Goal: Entertainment & Leisure: Consume media (video, audio)

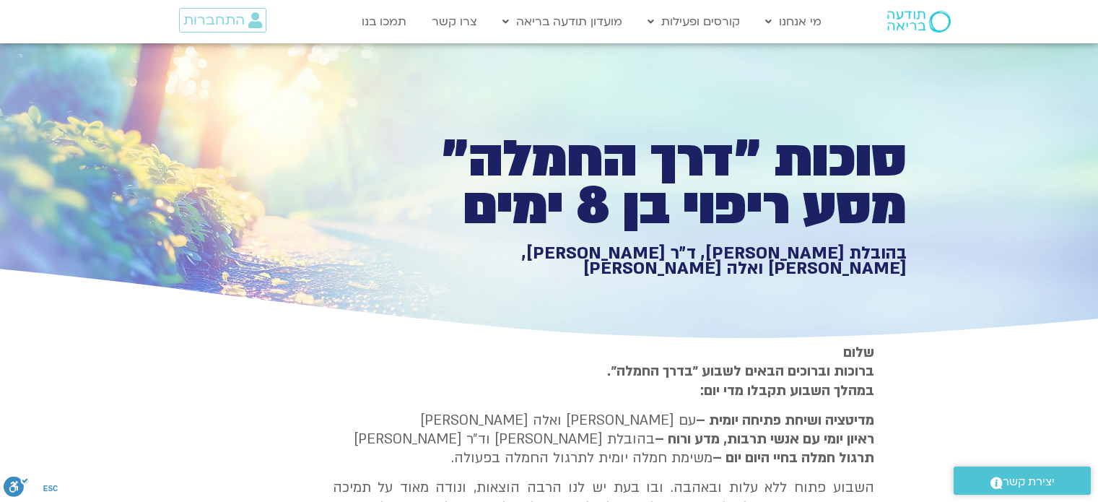
scroll to position [2238, 0]
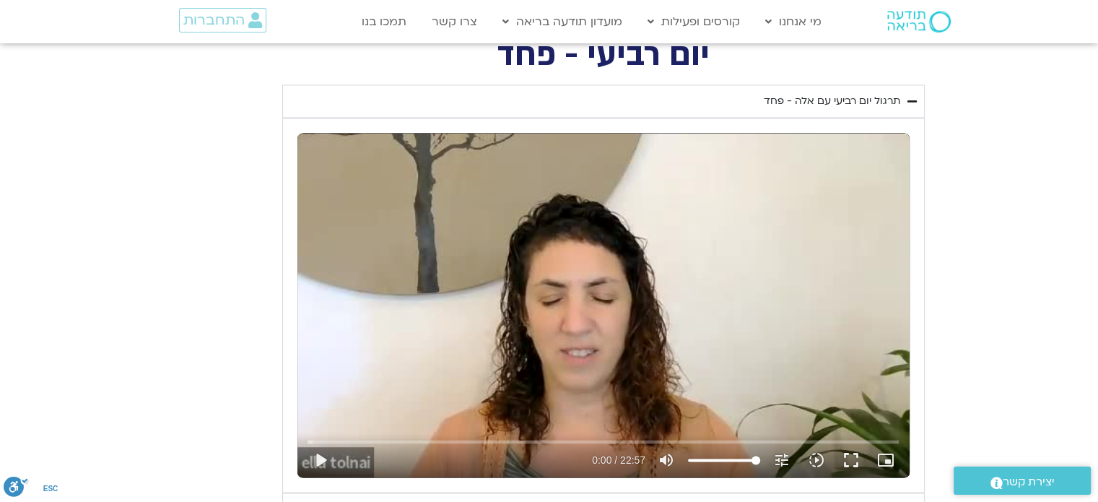
click at [321, 456] on button "play_arrow" at bounding box center [320, 460] width 35 height 35
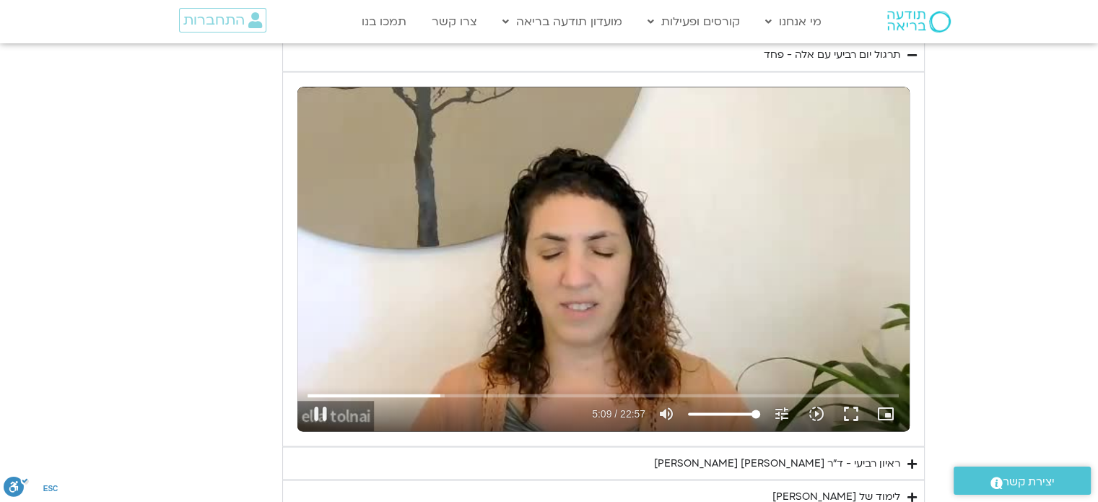
scroll to position [2311, 0]
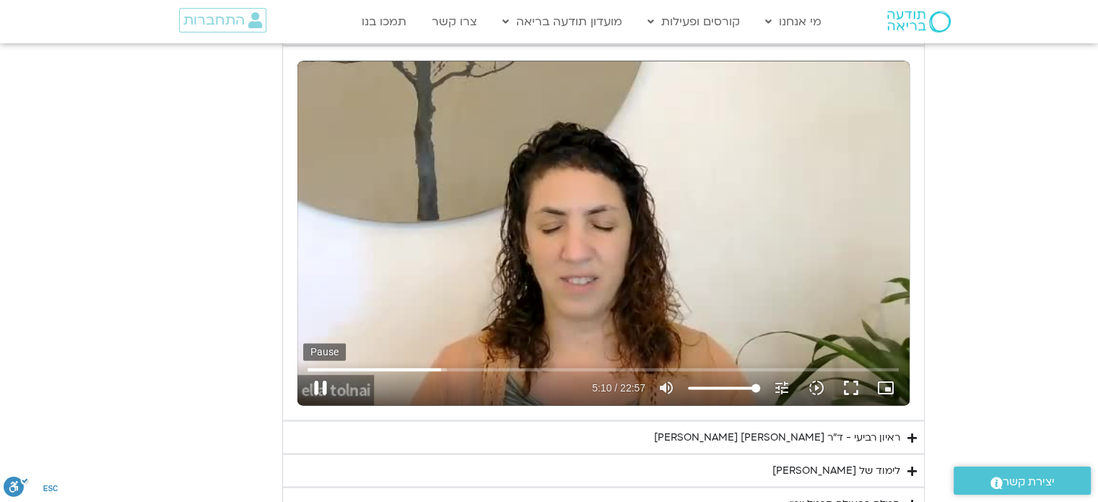
click at [317, 381] on button "pause" at bounding box center [320, 387] width 35 height 35
type input "310.7202"
click at [303, 370] on button "play_arrow" at bounding box center [320, 387] width 35 height 35
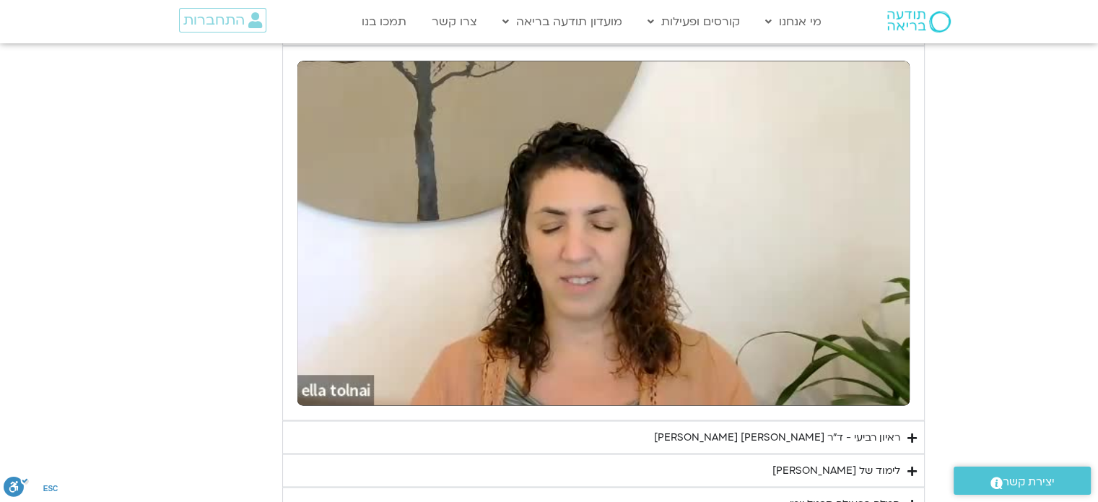
click at [303, 370] on button "pause" at bounding box center [320, 387] width 35 height 35
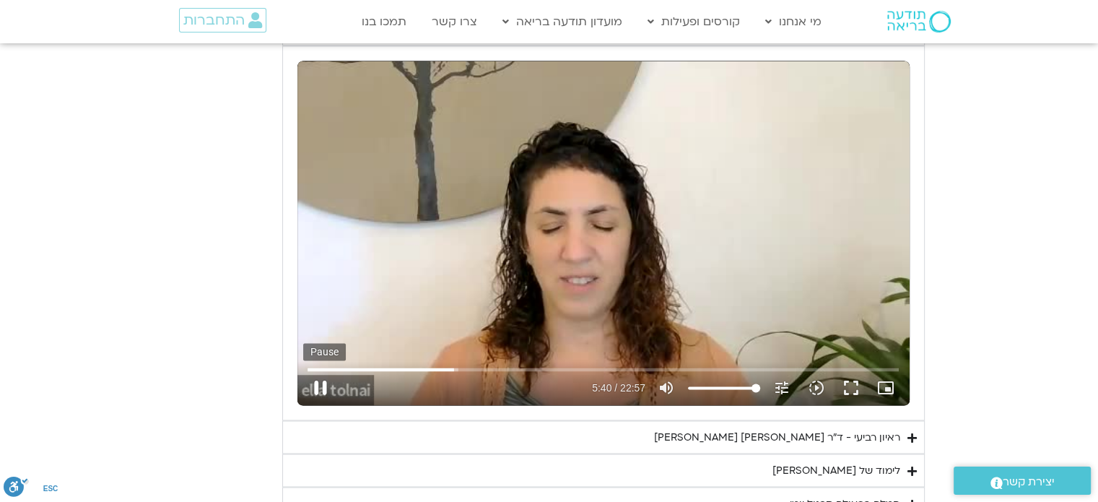
click at [314, 386] on button "pause" at bounding box center [320, 387] width 35 height 35
click at [325, 383] on button "play_arrow" at bounding box center [320, 387] width 35 height 35
click at [317, 384] on button "pause" at bounding box center [320, 387] width 35 height 35
click at [321, 378] on button "play_arrow" at bounding box center [320, 387] width 35 height 35
click at [320, 386] on button "pause" at bounding box center [320, 387] width 35 height 35
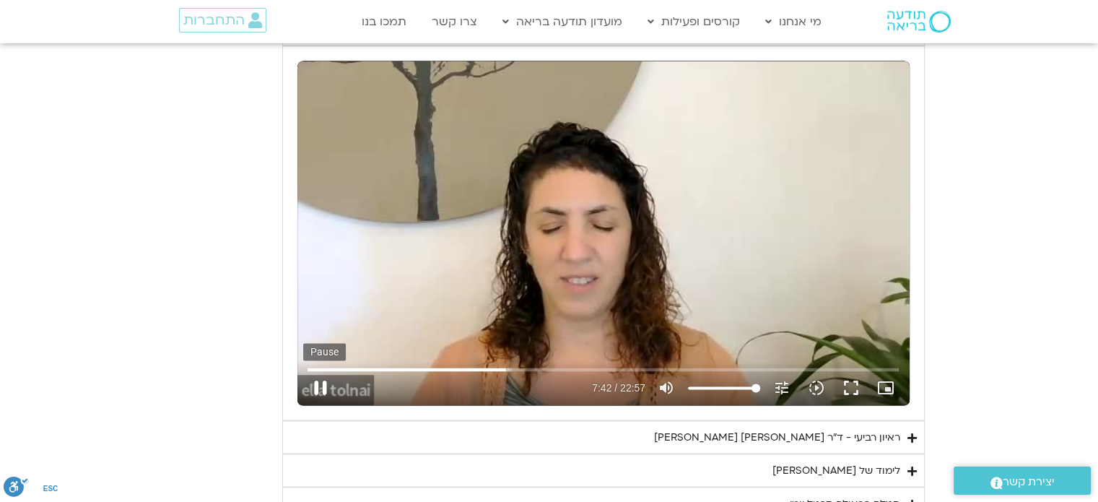
type input "462.713395"
